Goal: Task Accomplishment & Management: Manage account settings

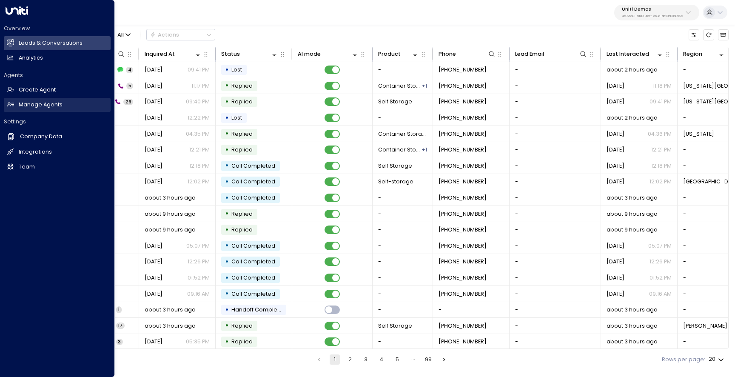
click at [28, 107] on h2 "Manage Agents" at bounding box center [41, 105] width 44 height 8
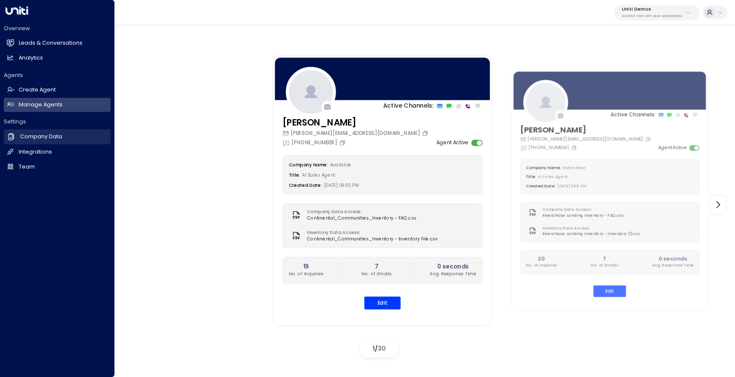
click at [45, 143] on link "Company Data Company Data" at bounding box center [57, 136] width 107 height 14
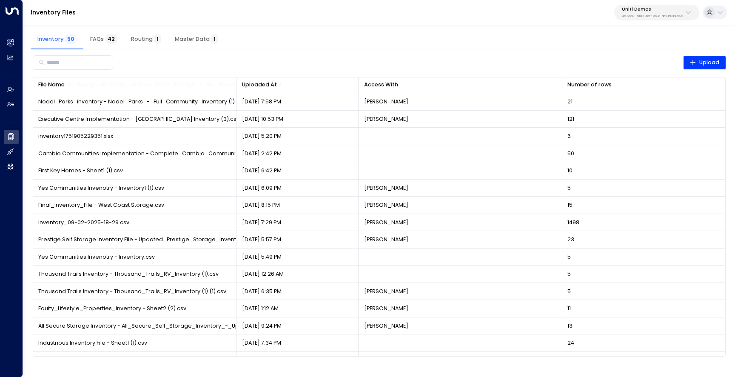
scroll to position [598, 0]
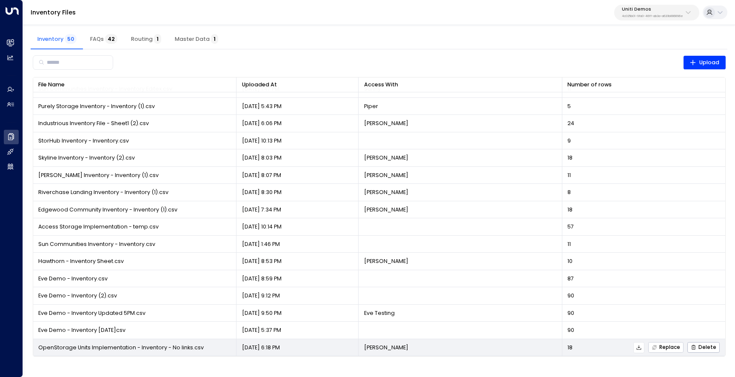
click at [653, 349] on icon "button" at bounding box center [655, 348] width 6 height 6
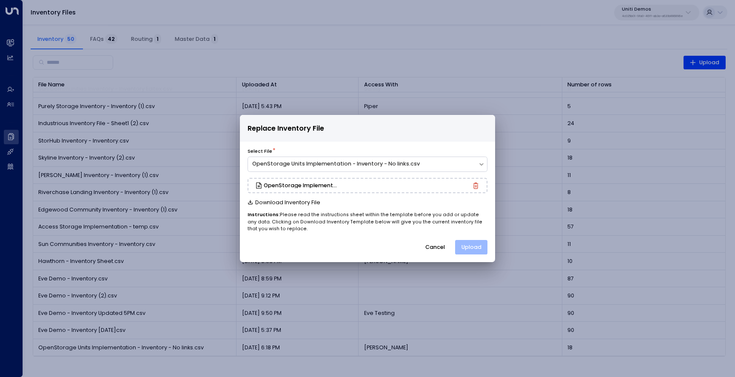
click at [480, 246] on button "Upload" at bounding box center [471, 247] width 32 height 14
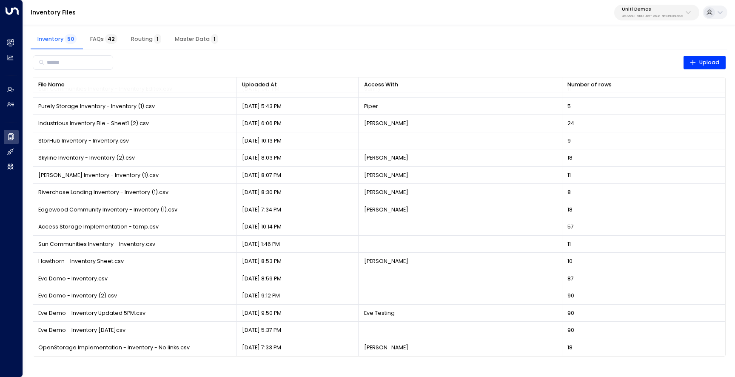
click at [155, 9] on div "Inventory Files Uniti Demos 4c025b01-9fa0-46ff-ab3a-a620b886896e" at bounding box center [379, 12] width 712 height 25
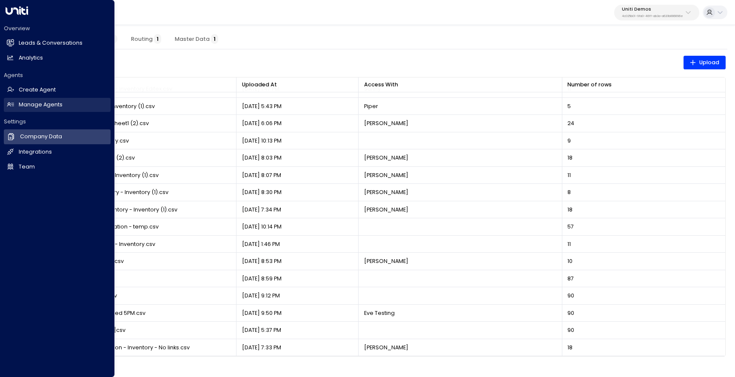
click at [17, 106] on link "Manage Agents Manage Agents" at bounding box center [57, 105] width 107 height 14
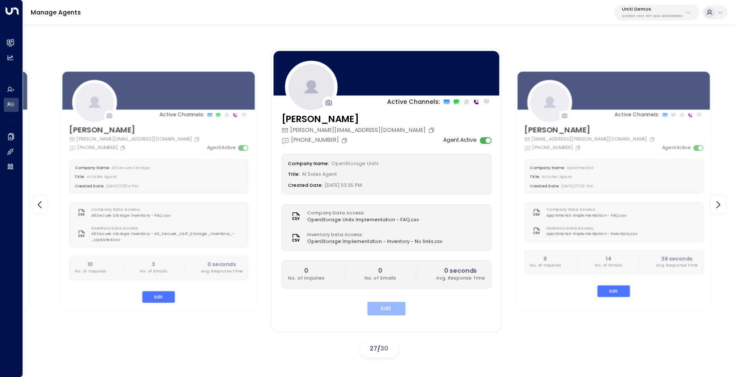
click at [392, 310] on button "Edit" at bounding box center [386, 308] width 38 height 13
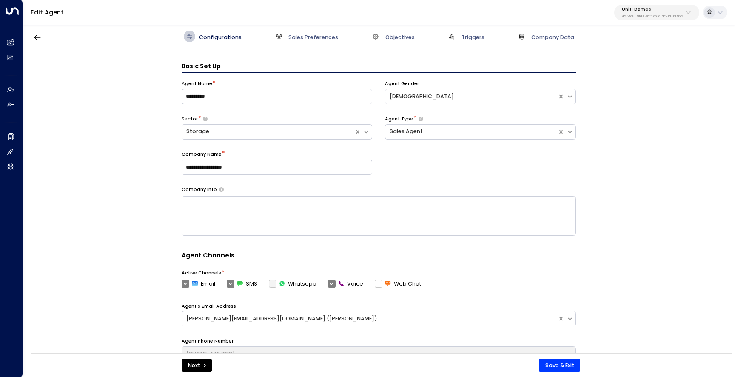
scroll to position [11, 0]
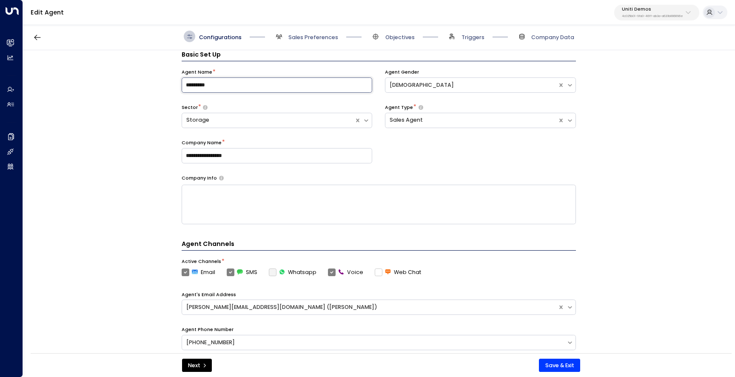
click at [234, 81] on input "*********" at bounding box center [277, 84] width 191 height 15
type input "**********"
click at [91, 184] on div "**********" at bounding box center [379, 204] width 712 height 308
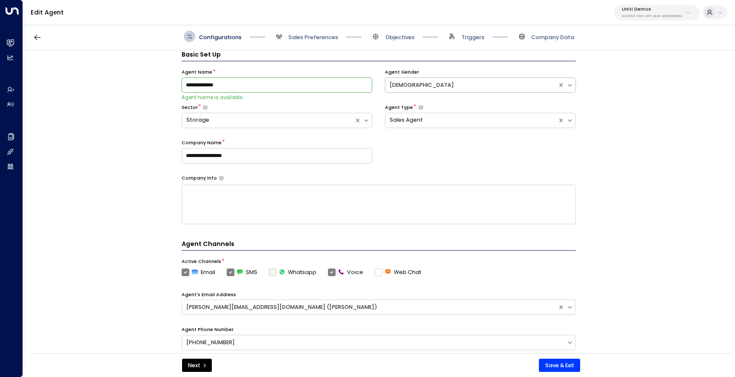
click at [432, 84] on div "[DEMOGRAPHIC_DATA]" at bounding box center [472, 85] width 164 height 8
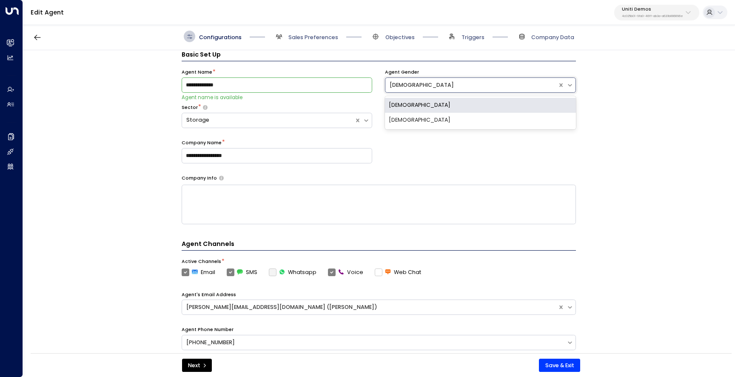
click at [420, 116] on div "[DEMOGRAPHIC_DATA]" at bounding box center [480, 120] width 191 height 15
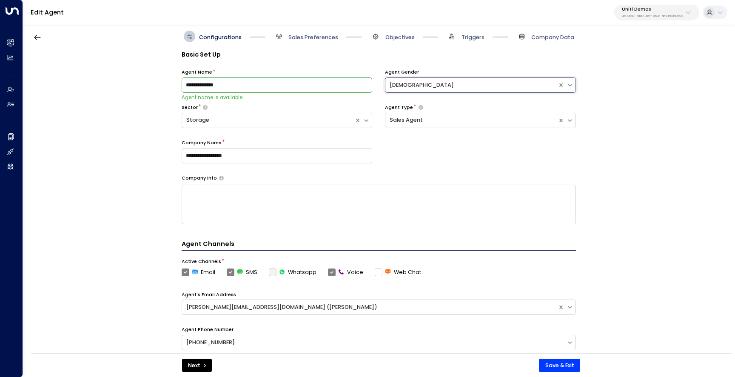
click at [431, 160] on div "**********" at bounding box center [379, 122] width 394 height 106
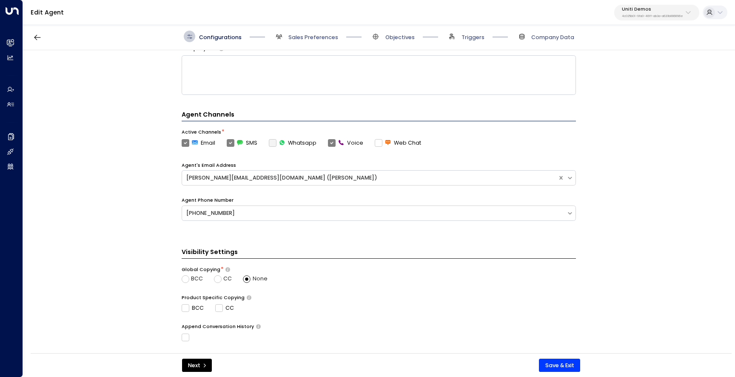
scroll to position [220, 0]
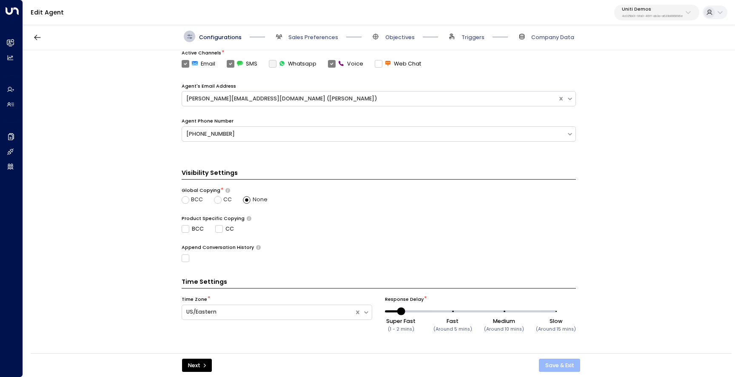
click at [560, 363] on button "Save & Exit" at bounding box center [559, 366] width 41 height 14
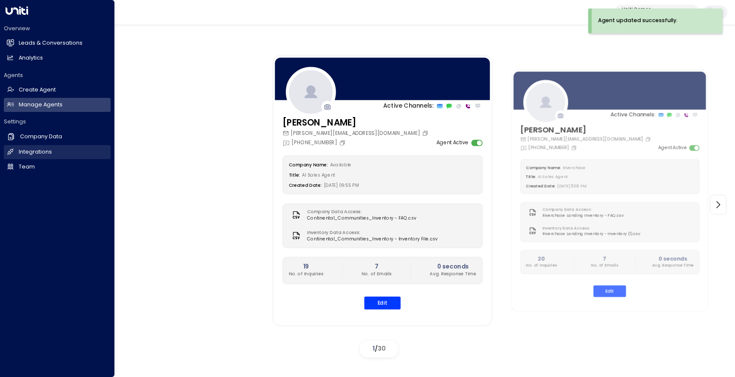
click at [44, 154] on h2 "Integrations" at bounding box center [35, 152] width 33 height 8
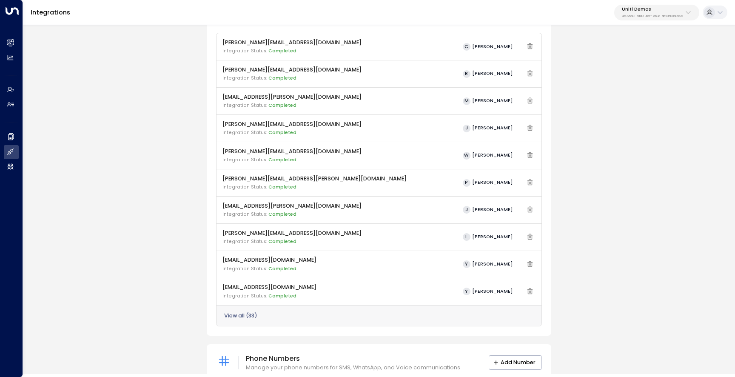
scroll to position [86, 0]
click at [231, 314] on button "View all ( 33 )" at bounding box center [240, 315] width 33 height 6
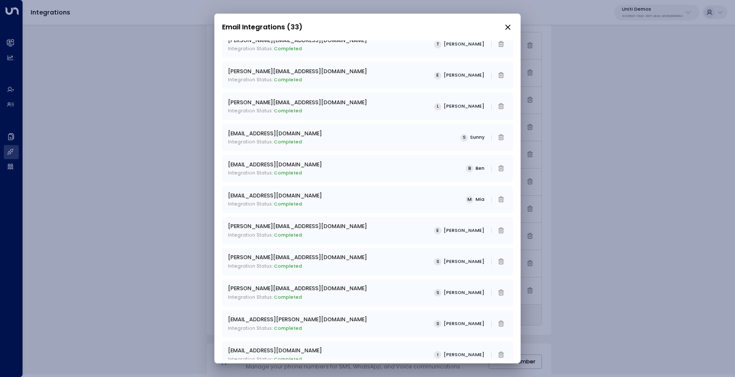
scroll to position [713, 0]
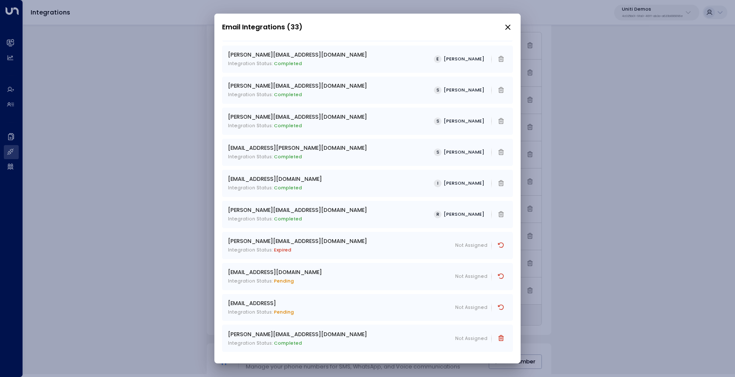
click at [154, 207] on div "Email Integrations (33) [PERSON_NAME][EMAIL_ADDRESS][DOMAIN_NAME] Integration S…" at bounding box center [367, 188] width 735 height 377
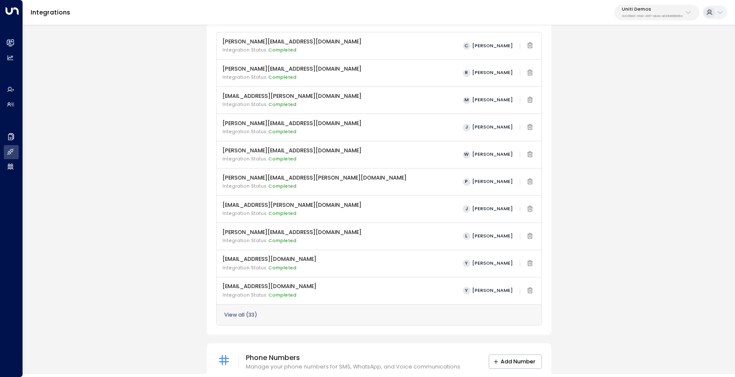
scroll to position [0, 0]
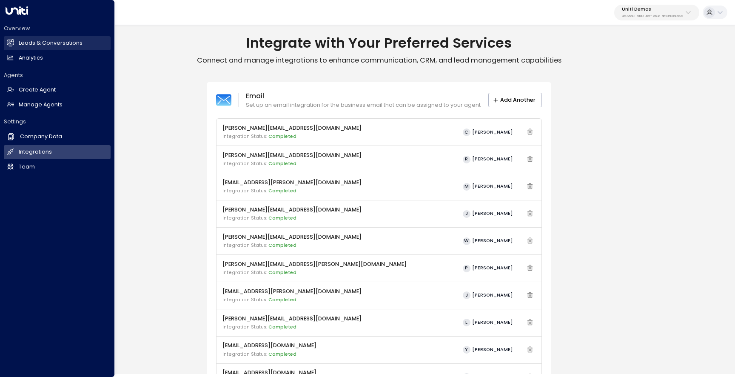
click at [23, 43] on h2 "Leads & Conversations" at bounding box center [51, 43] width 64 height 8
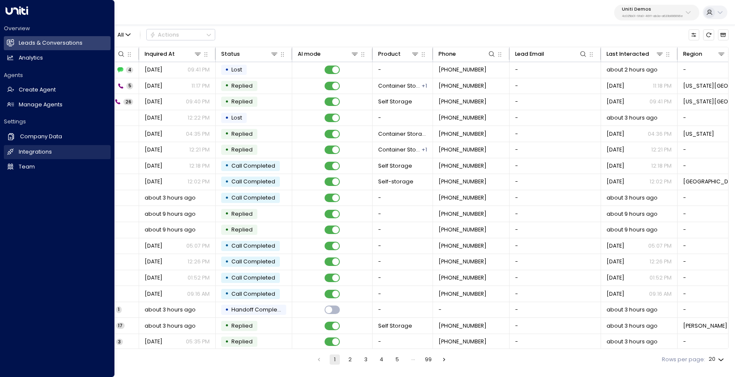
click at [32, 148] on h2 "Integrations" at bounding box center [35, 152] width 33 height 8
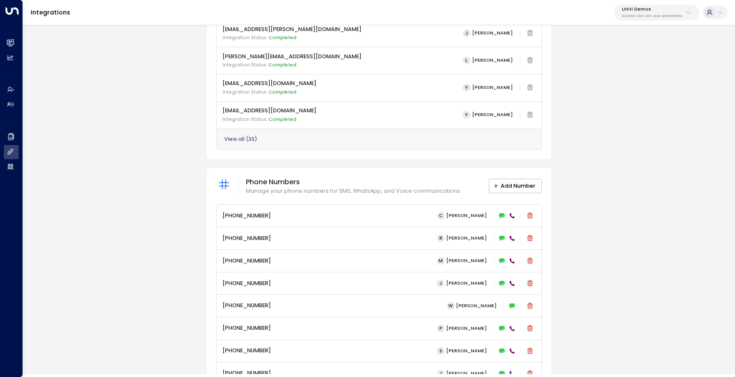
scroll to position [250, 0]
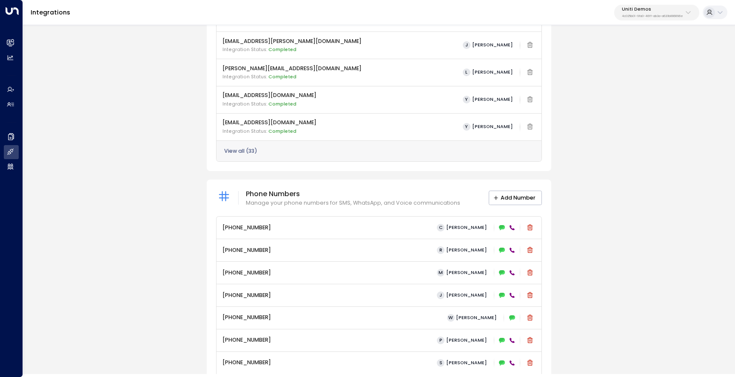
click at [253, 149] on button "View all ( 33 )" at bounding box center [240, 151] width 33 height 6
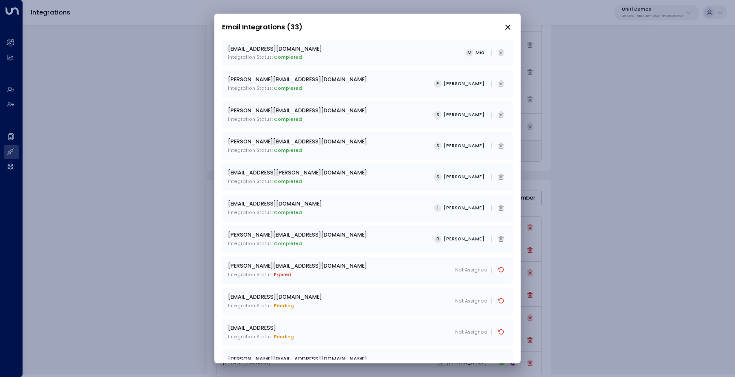
scroll to position [713, 0]
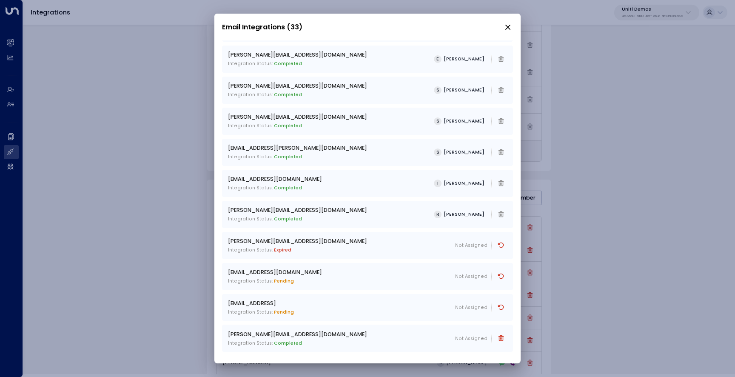
click at [188, 218] on div "Email Integrations (33) [PERSON_NAME][EMAIL_ADDRESS][DOMAIN_NAME] Integration S…" at bounding box center [367, 188] width 735 height 377
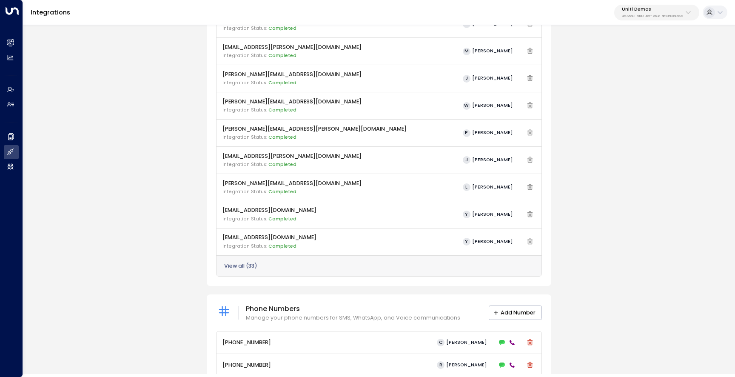
scroll to position [179, 0]
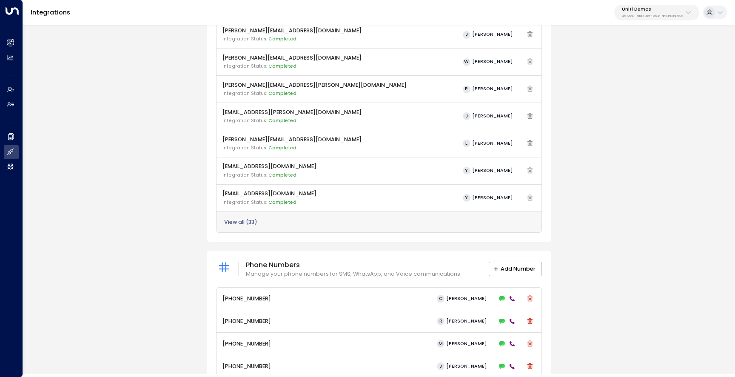
click at [248, 217] on div "View all ( 33 )" at bounding box center [380, 221] width 326 height 21
click at [249, 222] on button "View all ( 33 )" at bounding box center [240, 222] width 33 height 6
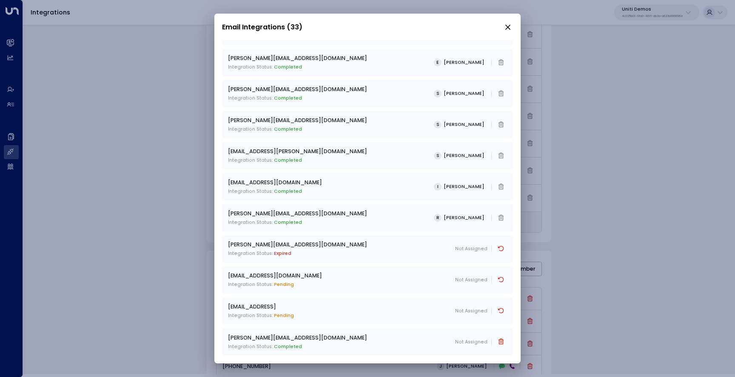
scroll to position [713, 0]
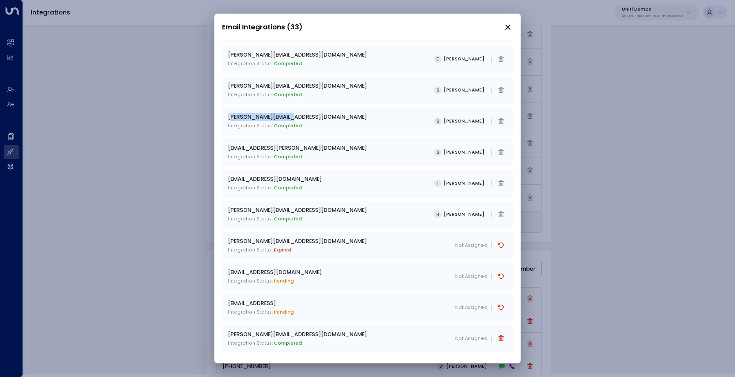
drag, startPoint x: 302, startPoint y: 116, endPoint x: 231, endPoint y: 116, distance: 71.1
click at [231, 116] on div "[PERSON_NAME][EMAIL_ADDRESS][DOMAIN_NAME] Integration Status: Completed S [PERS…" at bounding box center [367, 121] width 279 height 16
click at [172, 179] on div "Email Integrations (33) [PERSON_NAME][EMAIL_ADDRESS][DOMAIN_NAME] Integration S…" at bounding box center [367, 188] width 735 height 377
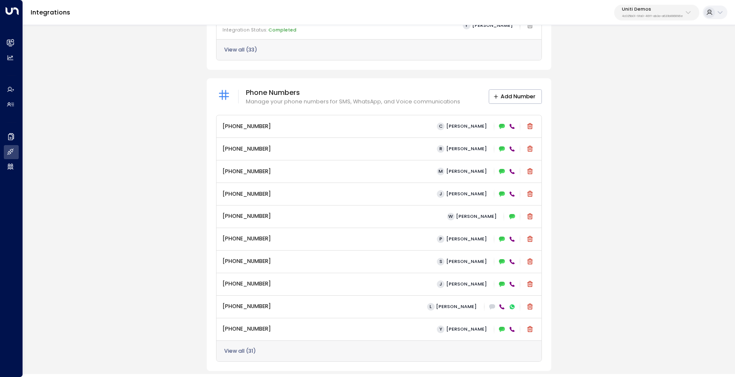
scroll to position [360, 0]
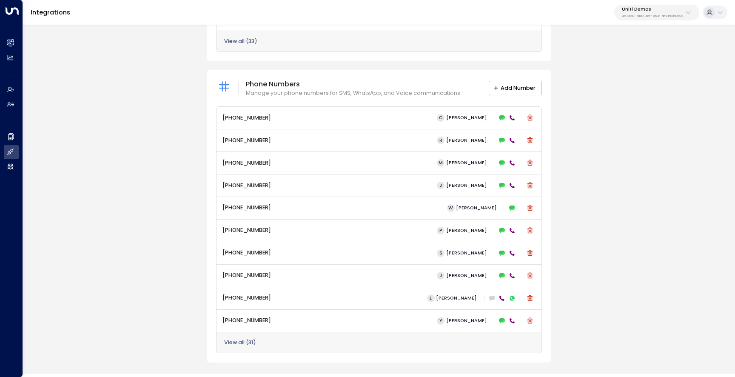
click at [233, 345] on button "View all ( 31 )" at bounding box center [240, 343] width 32 height 6
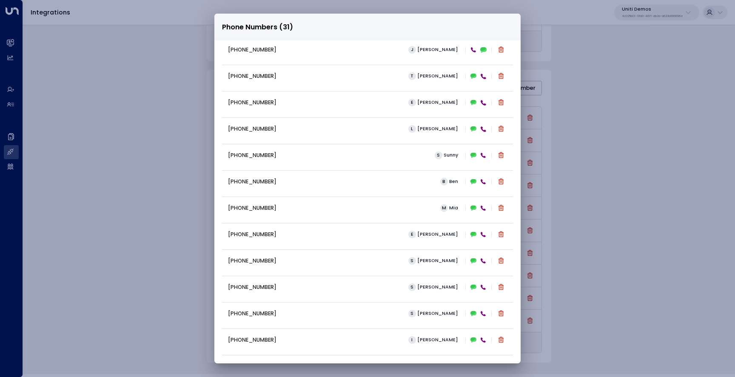
scroll to position [509, 0]
drag, startPoint x: 271, startPoint y: 234, endPoint x: 223, endPoint y: 234, distance: 48.1
click at [223, 234] on div "[PHONE_NUMBER] S [PERSON_NAME]" at bounding box center [367, 235] width 291 height 23
copy p "[PHONE_NUMBER]"
click at [599, 117] on div "Phone Numbers (31) [PHONE_NUMBER] [PERSON_NAME] [PHONE_NUMBER] [PERSON_NAME] [P…" at bounding box center [367, 188] width 735 height 377
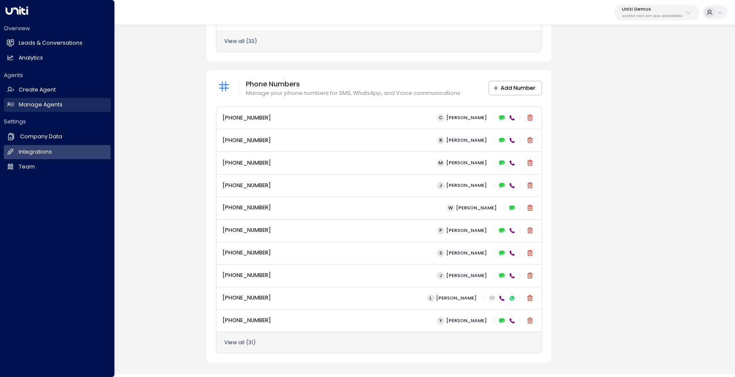
click at [29, 103] on h2 "Manage Agents" at bounding box center [41, 105] width 44 height 8
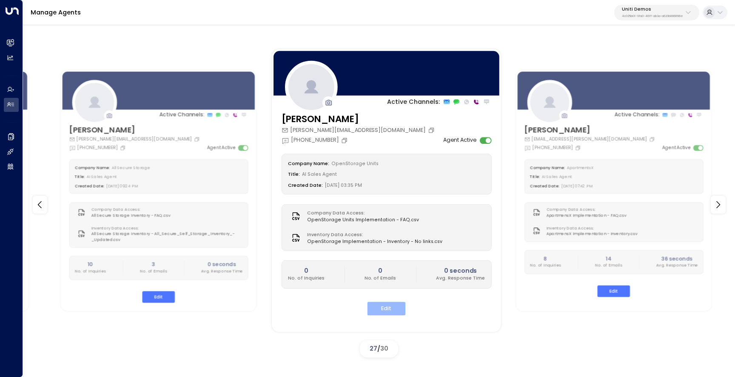
click at [378, 312] on button "Edit" at bounding box center [386, 308] width 38 height 13
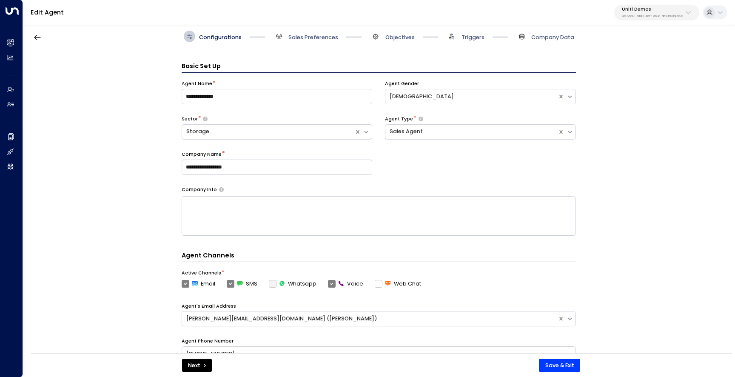
scroll to position [11, 0]
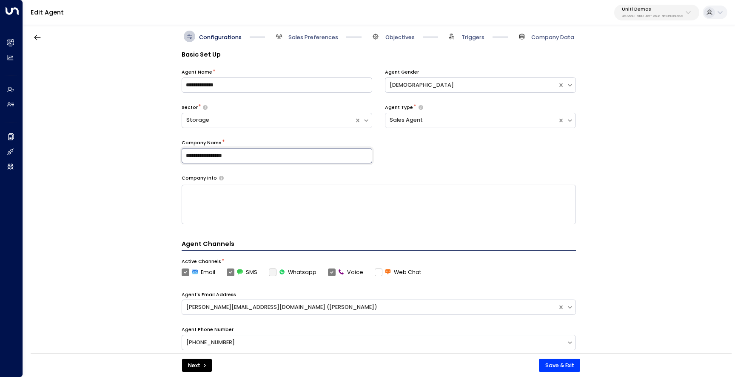
click at [277, 161] on input "**********" at bounding box center [277, 155] width 191 height 15
type input "**********"
click at [389, 42] on div "Configurations Sales Preferences Objectives Triggers Company Data" at bounding box center [379, 36] width 712 height 27
click at [399, 34] on span "Objectives" at bounding box center [400, 38] width 29 height 8
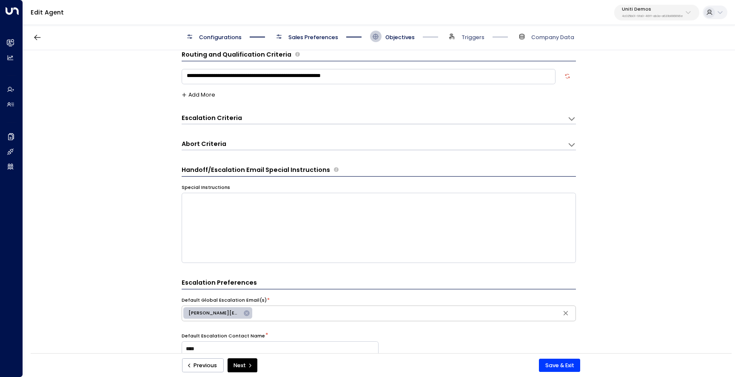
click at [381, 118] on div "Escalation Criteria Reset" at bounding box center [371, 118] width 378 height 9
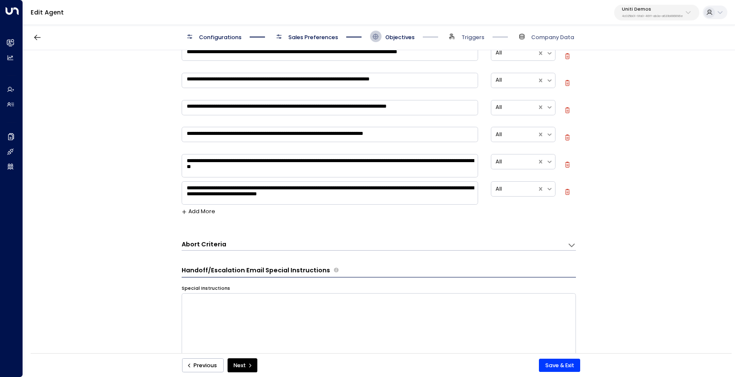
scroll to position [149, 0]
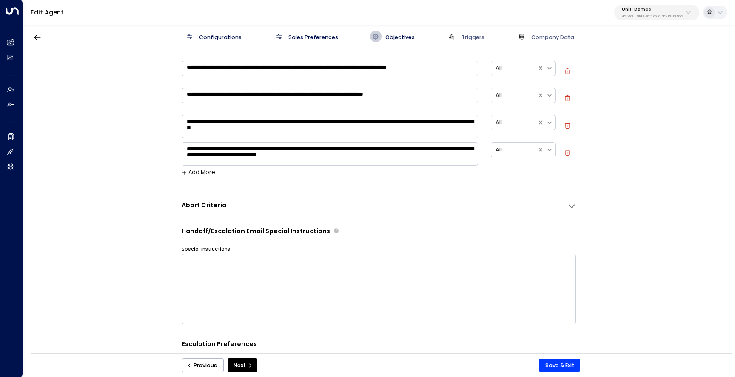
click at [311, 41] on span "Sales Preferences" at bounding box center [305, 36] width 65 height 11
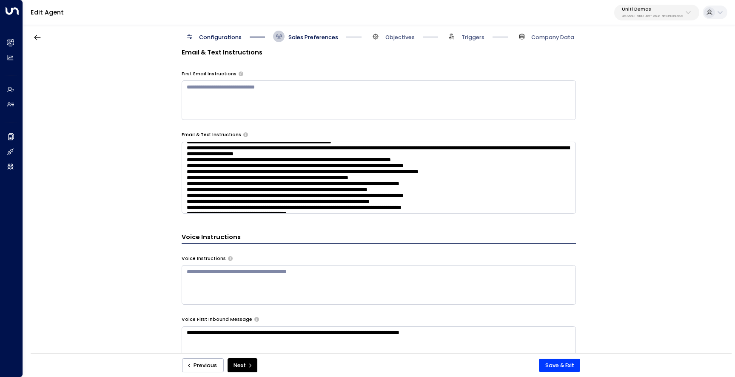
scroll to position [96, 0]
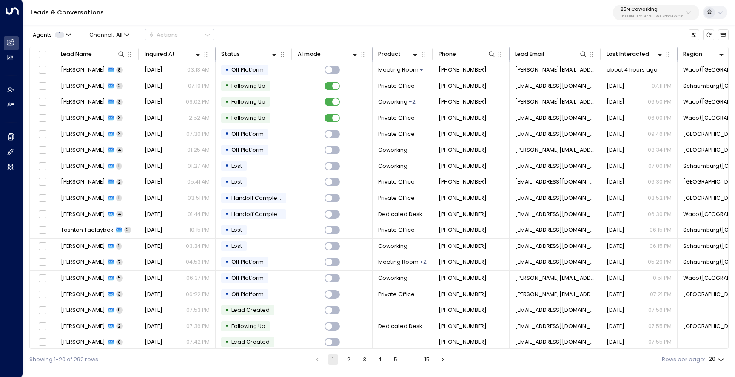
click at [646, 9] on p "25N Coworking" at bounding box center [652, 9] width 63 height 5
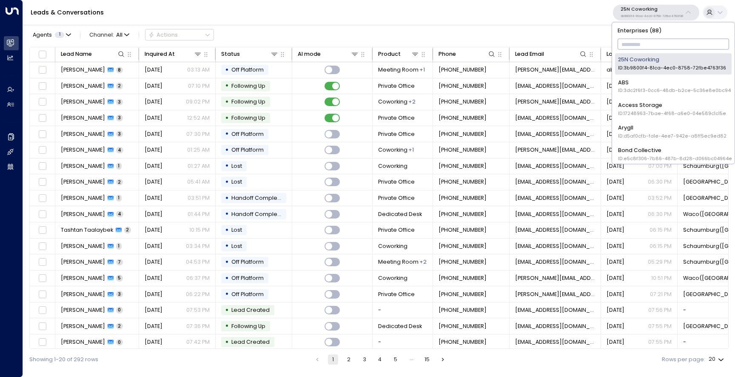
click at [638, 41] on input "text" at bounding box center [674, 44] width 112 height 15
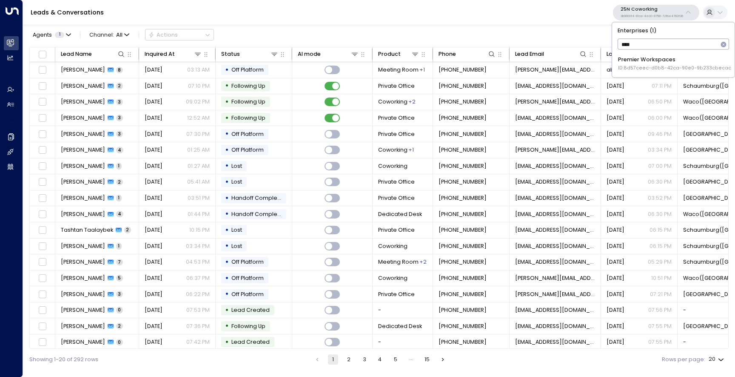
type input "*****"
click at [636, 61] on div "Premier Workspaces ID: 8d57ceec-d0b8-42ca-90e0-9b233cbecac5" at bounding box center [676, 64] width 116 height 16
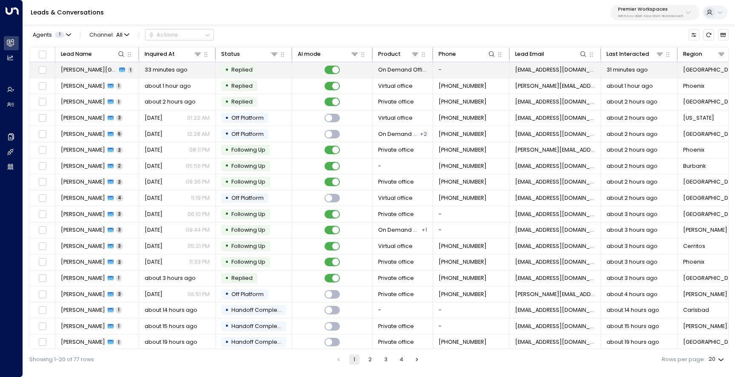
click at [78, 76] on td "Rachael Kelm-Southworth 1" at bounding box center [97, 70] width 84 height 16
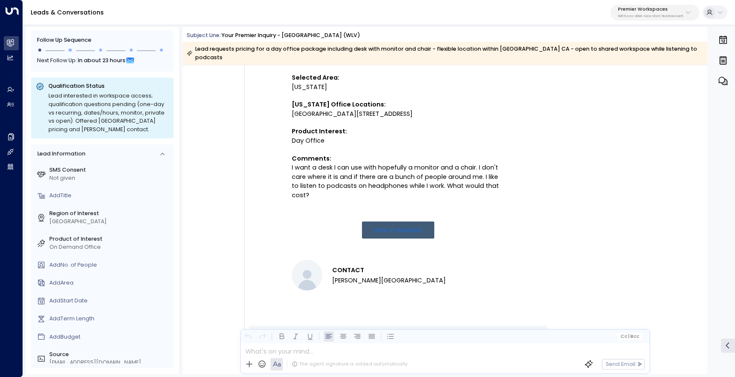
scroll to position [226, 0]
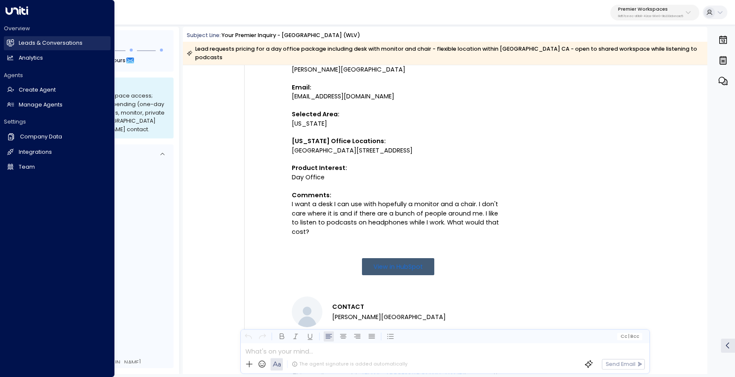
click at [14, 41] on icon at bounding box center [10, 42] width 7 height 7
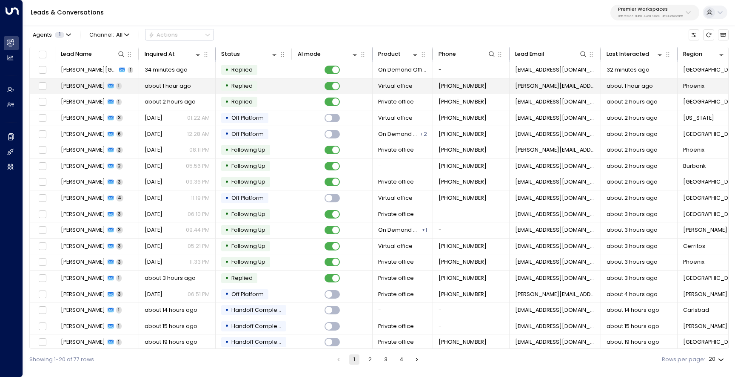
click at [96, 91] on td "Brenda Cruz 1" at bounding box center [97, 86] width 84 height 16
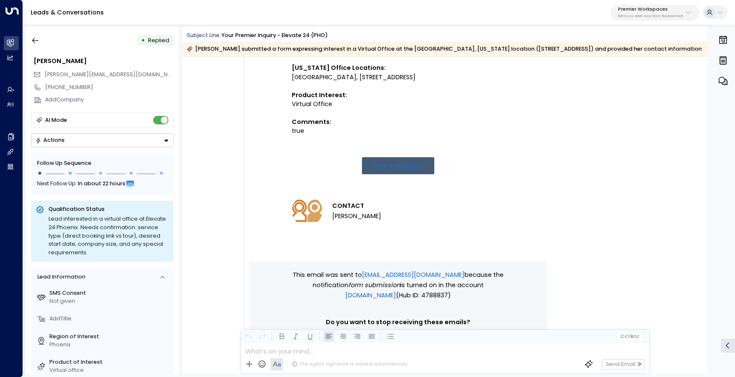
scroll to position [320, 0]
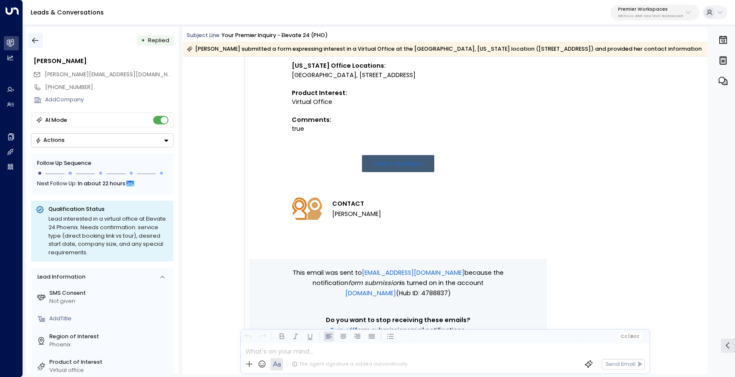
click at [41, 42] on button "button" at bounding box center [35, 40] width 15 height 15
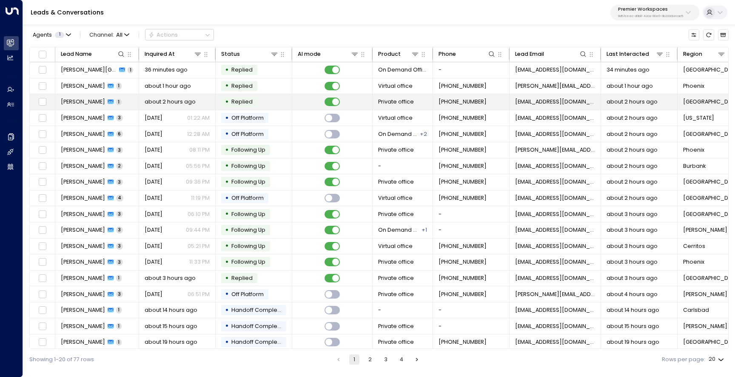
click at [74, 109] on td "Tina Maroutian 1" at bounding box center [97, 102] width 84 height 16
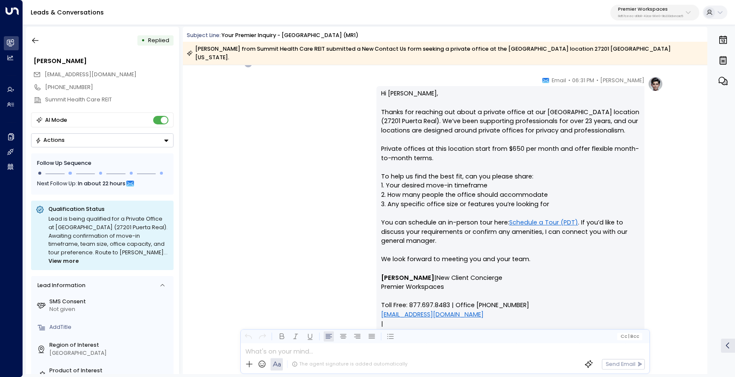
scroll to position [722, 0]
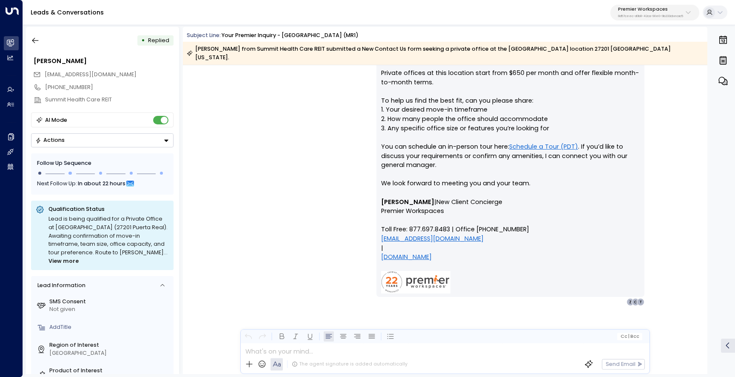
click at [79, 257] on span "View more" at bounding box center [64, 261] width 30 height 9
click at [37, 38] on icon "button" at bounding box center [35, 40] width 9 height 9
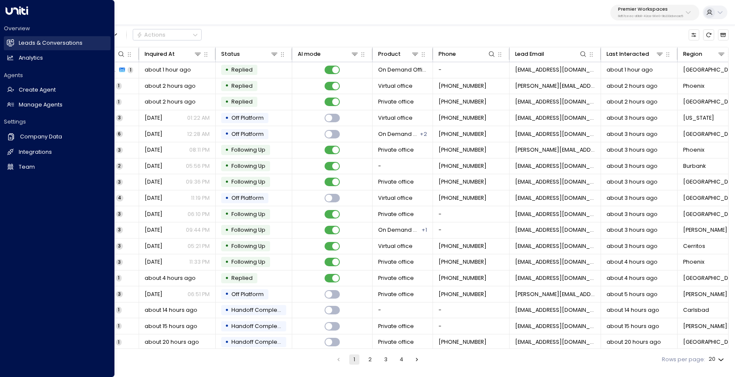
click at [9, 41] on icon at bounding box center [10, 42] width 7 height 5
